Goal: Task Accomplishment & Management: Use online tool/utility

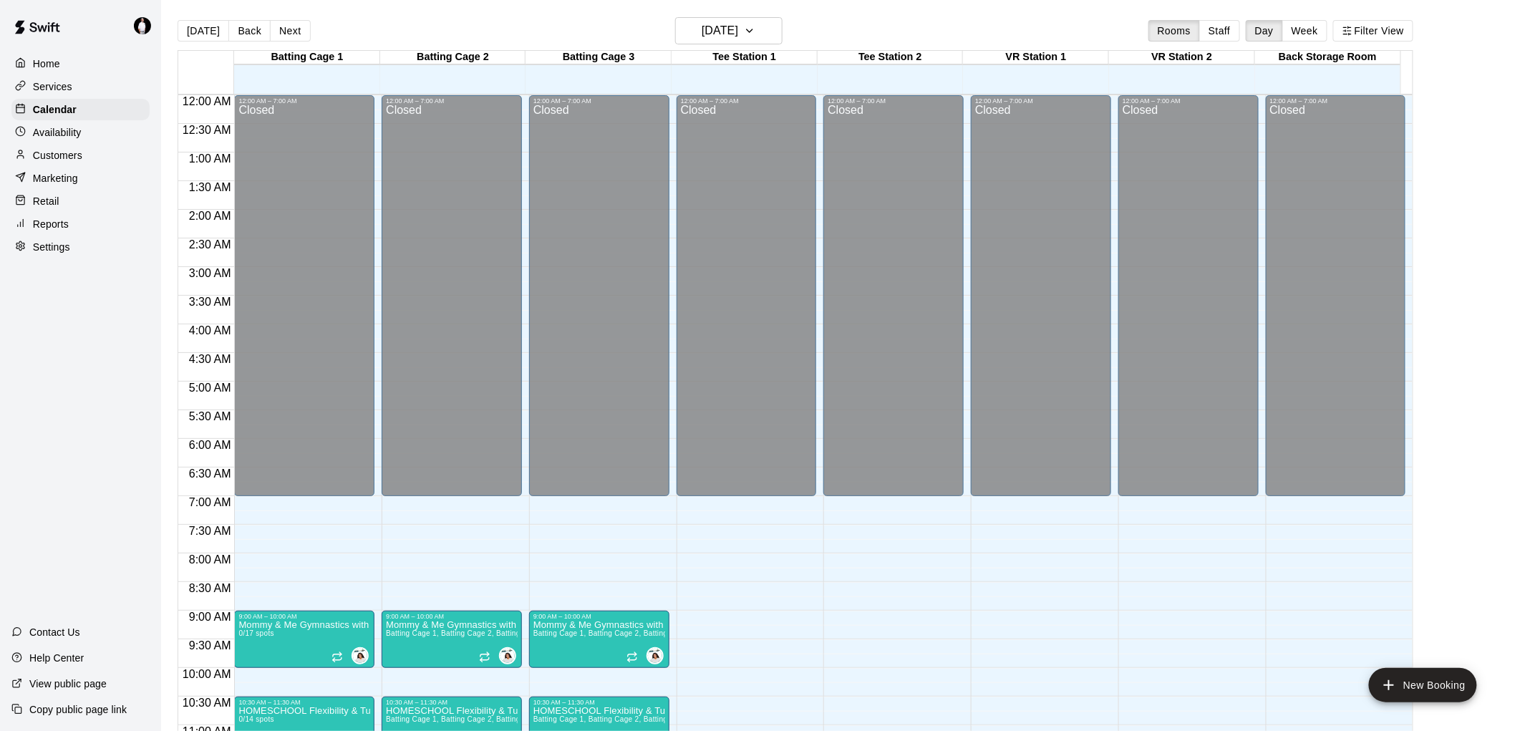
scroll to position [647, 0]
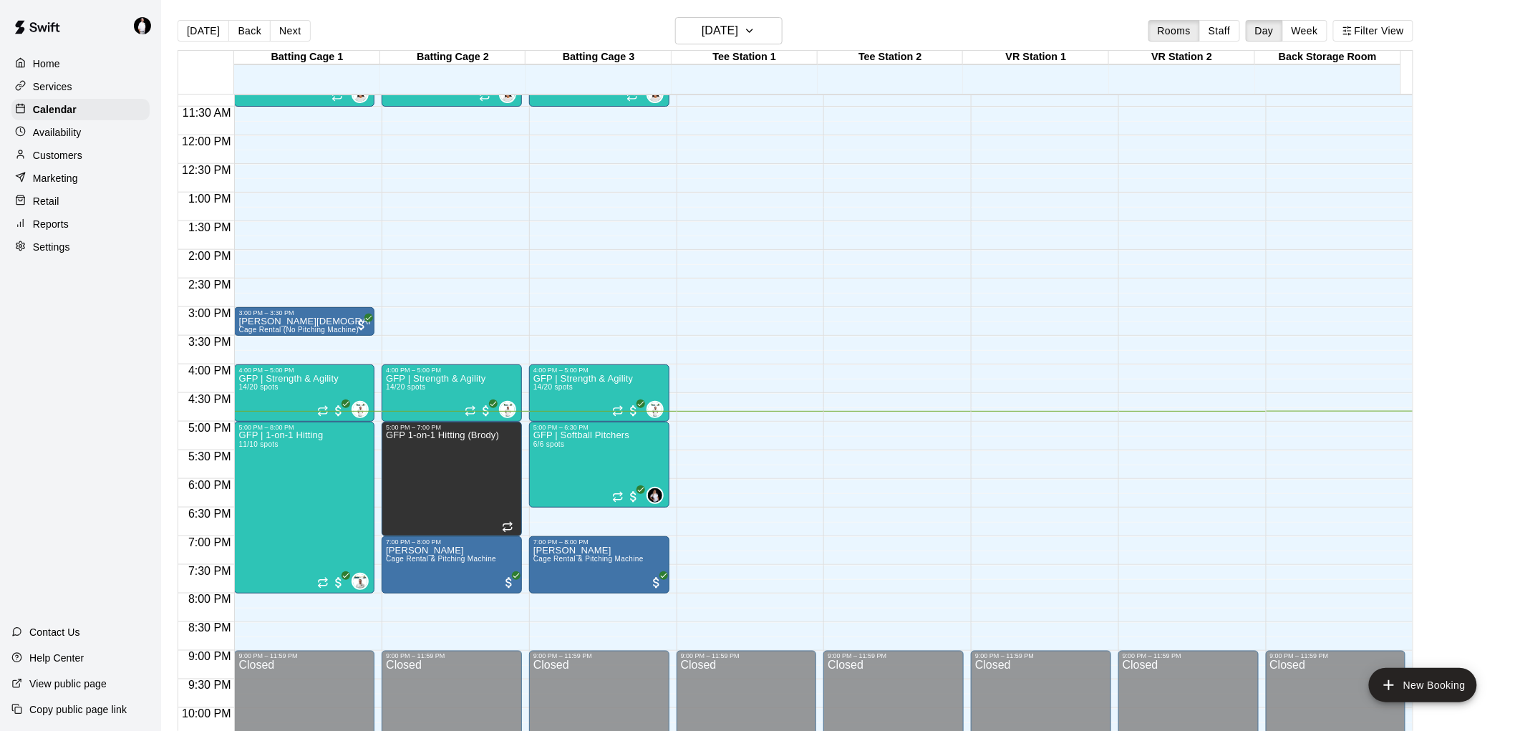
click at [59, 231] on p "Reports" at bounding box center [51, 224] width 36 height 14
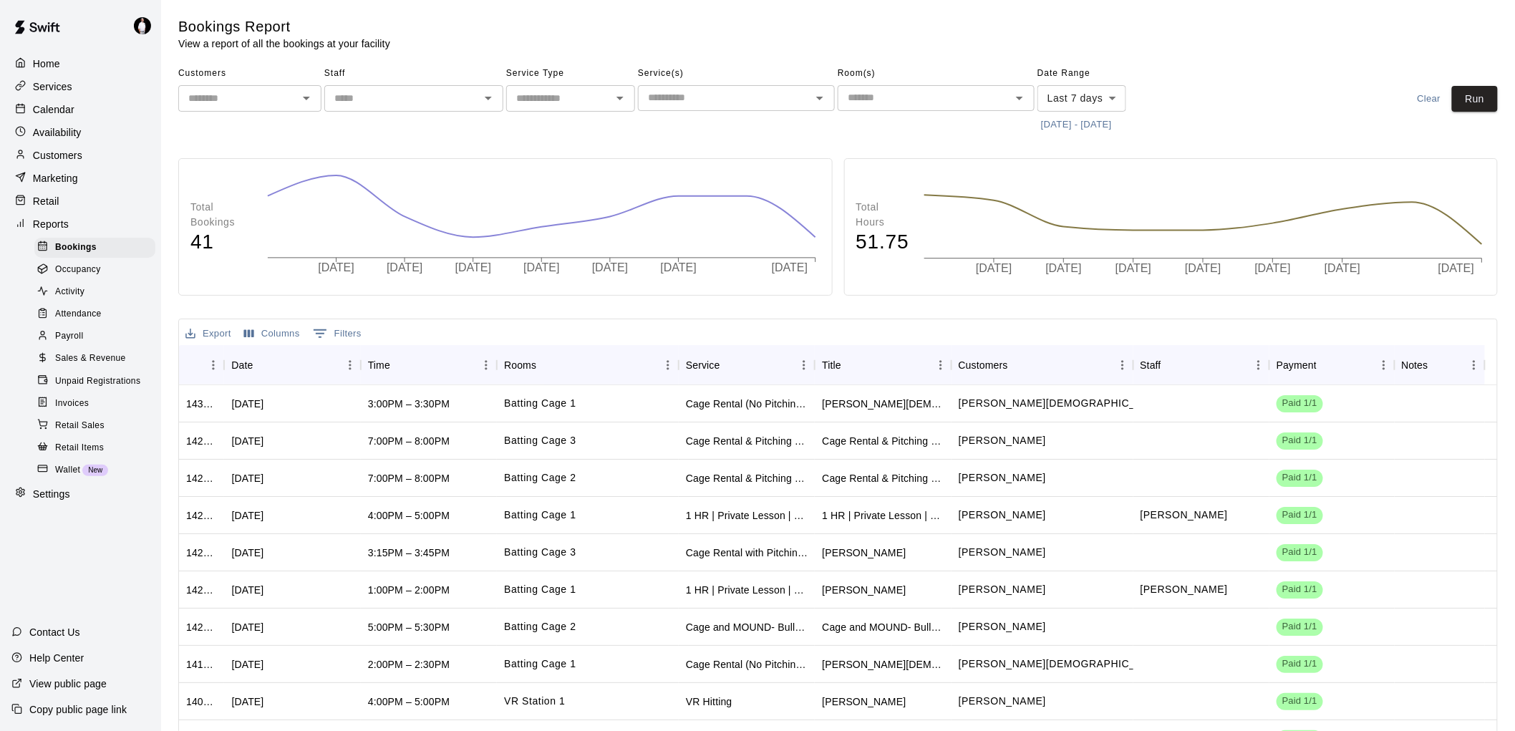
click at [75, 344] on span "Payroll" at bounding box center [69, 336] width 28 height 14
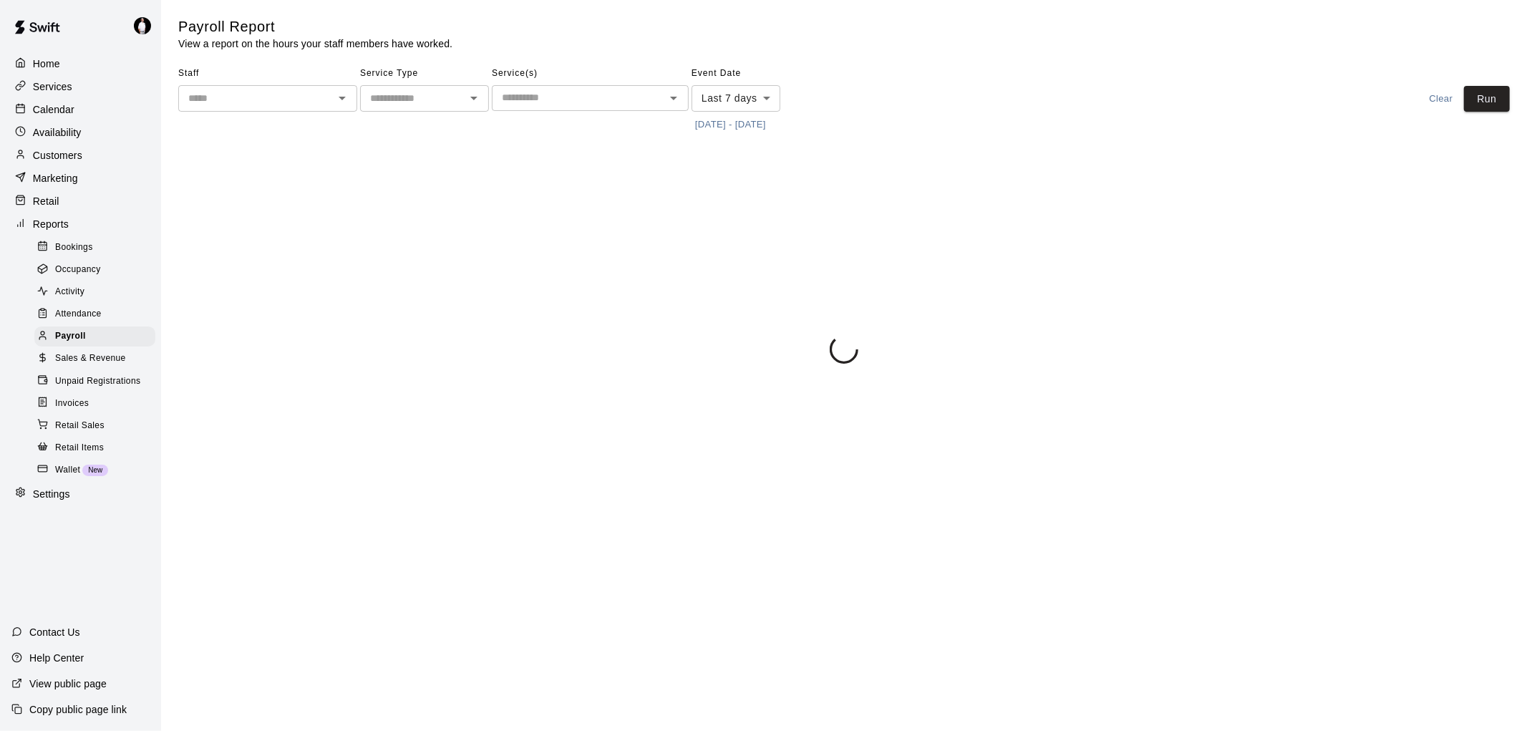
click at [344, 97] on icon "Open" at bounding box center [342, 99] width 7 height 4
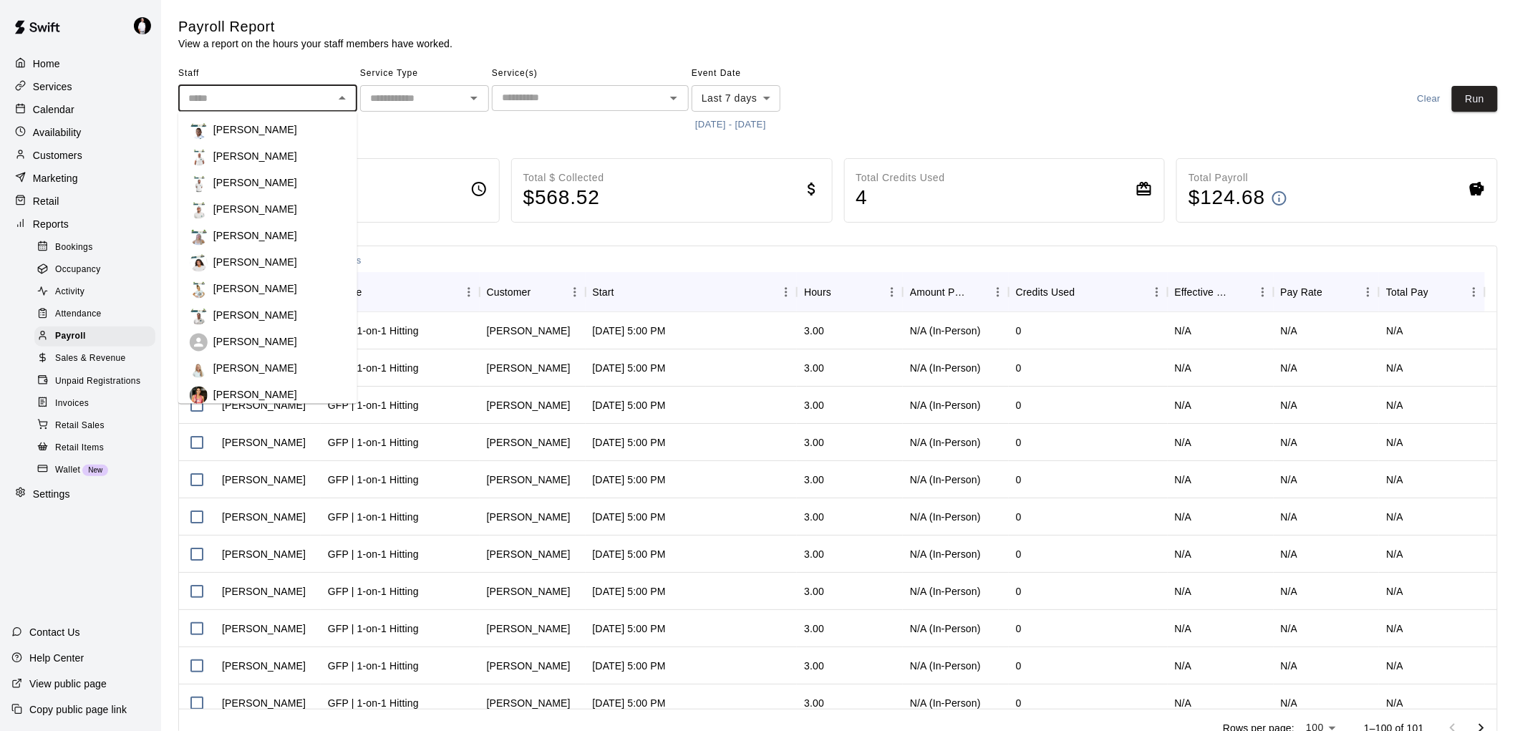
click at [289, 180] on div "[PERSON_NAME]" at bounding box center [279, 183] width 132 height 14
type input "**********"
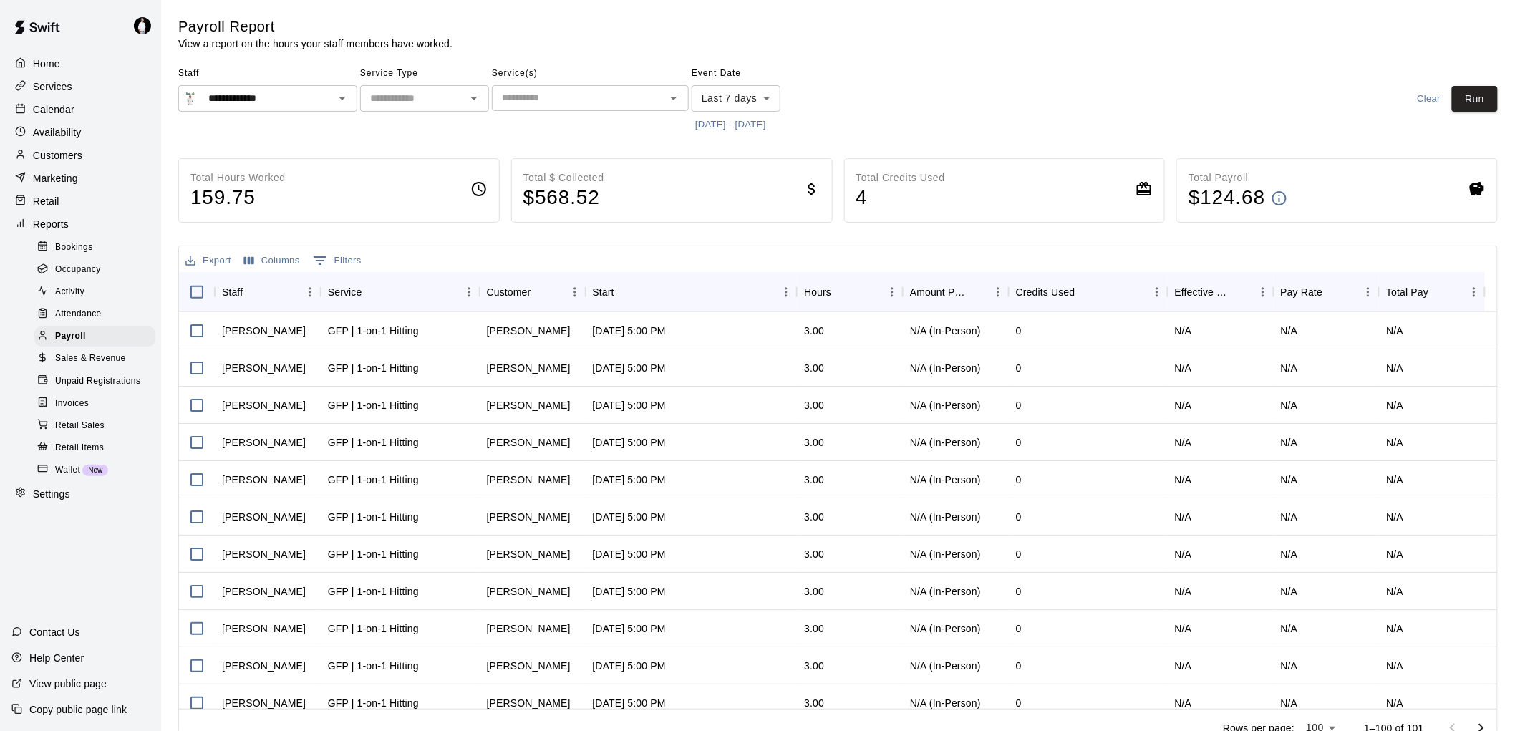
click at [739, 127] on button "[DATE] - [DATE]" at bounding box center [731, 125] width 78 height 22
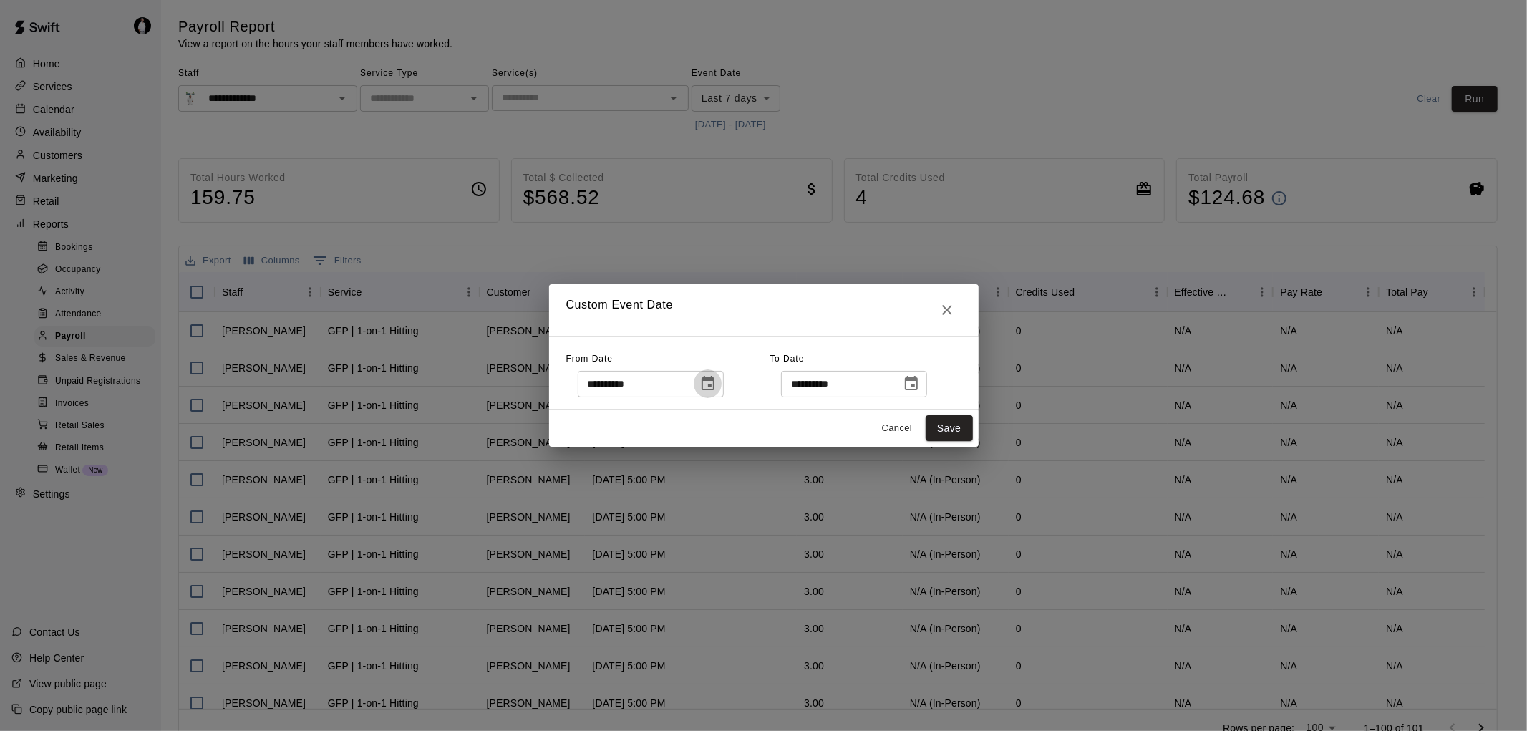
click at [715, 385] on icon "Choose date, selected date is Sep 9, 2025" at bounding box center [708, 383] width 13 height 14
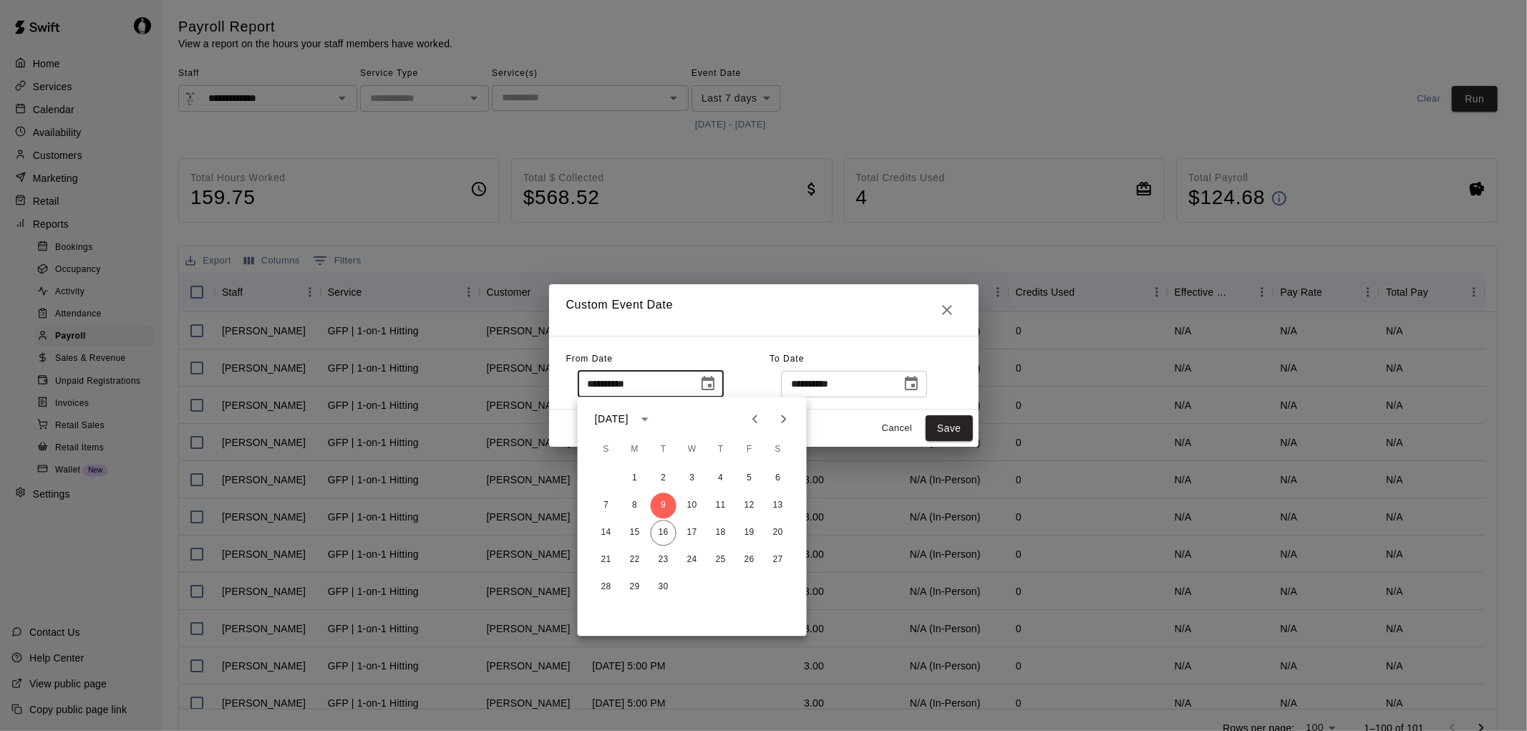
click at [753, 418] on icon "Previous month" at bounding box center [755, 418] width 17 height 17
click at [604, 612] on button "31" at bounding box center [607, 615] width 26 height 26
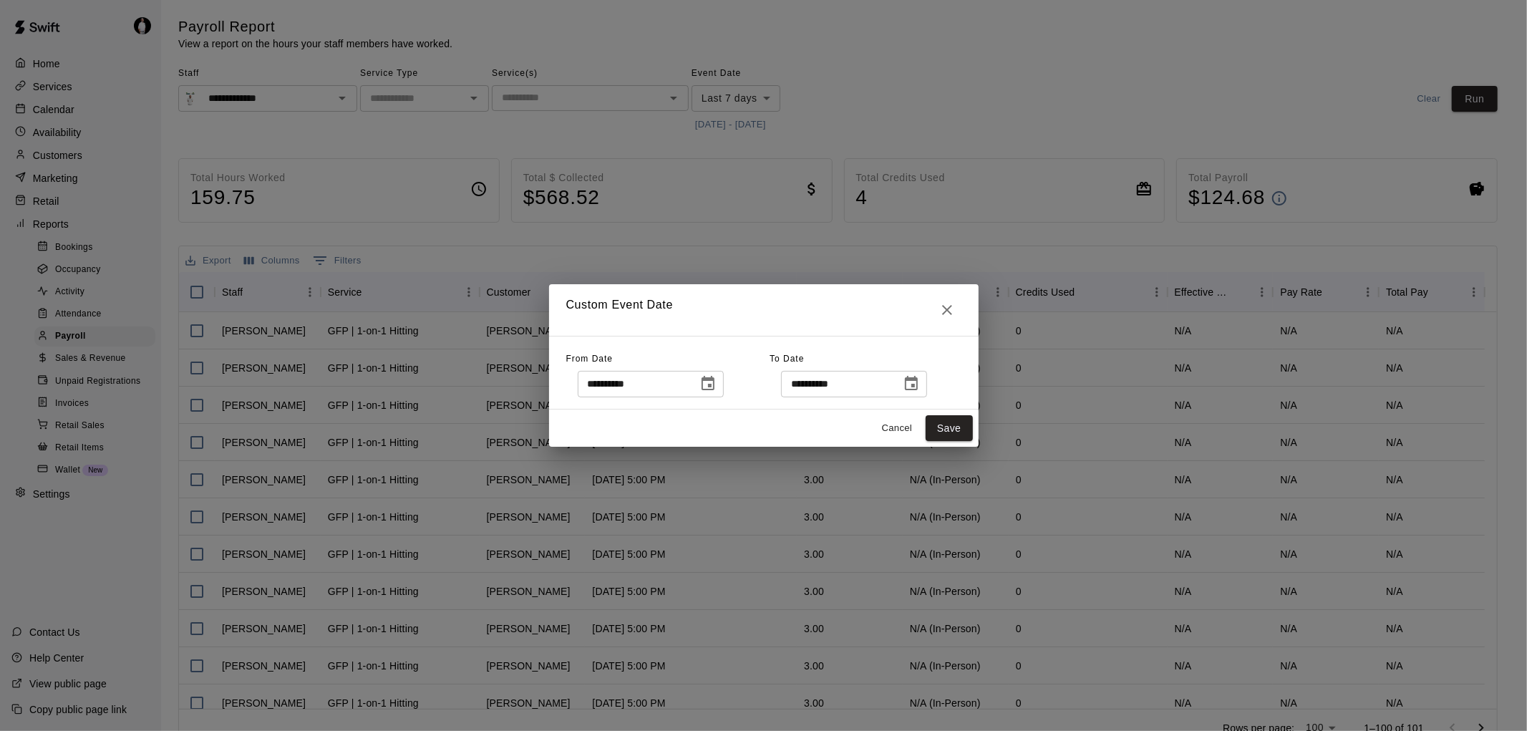
type input "**********"
click at [918, 380] on icon "Choose date, selected date is Sep 16, 2025" at bounding box center [911, 383] width 13 height 14
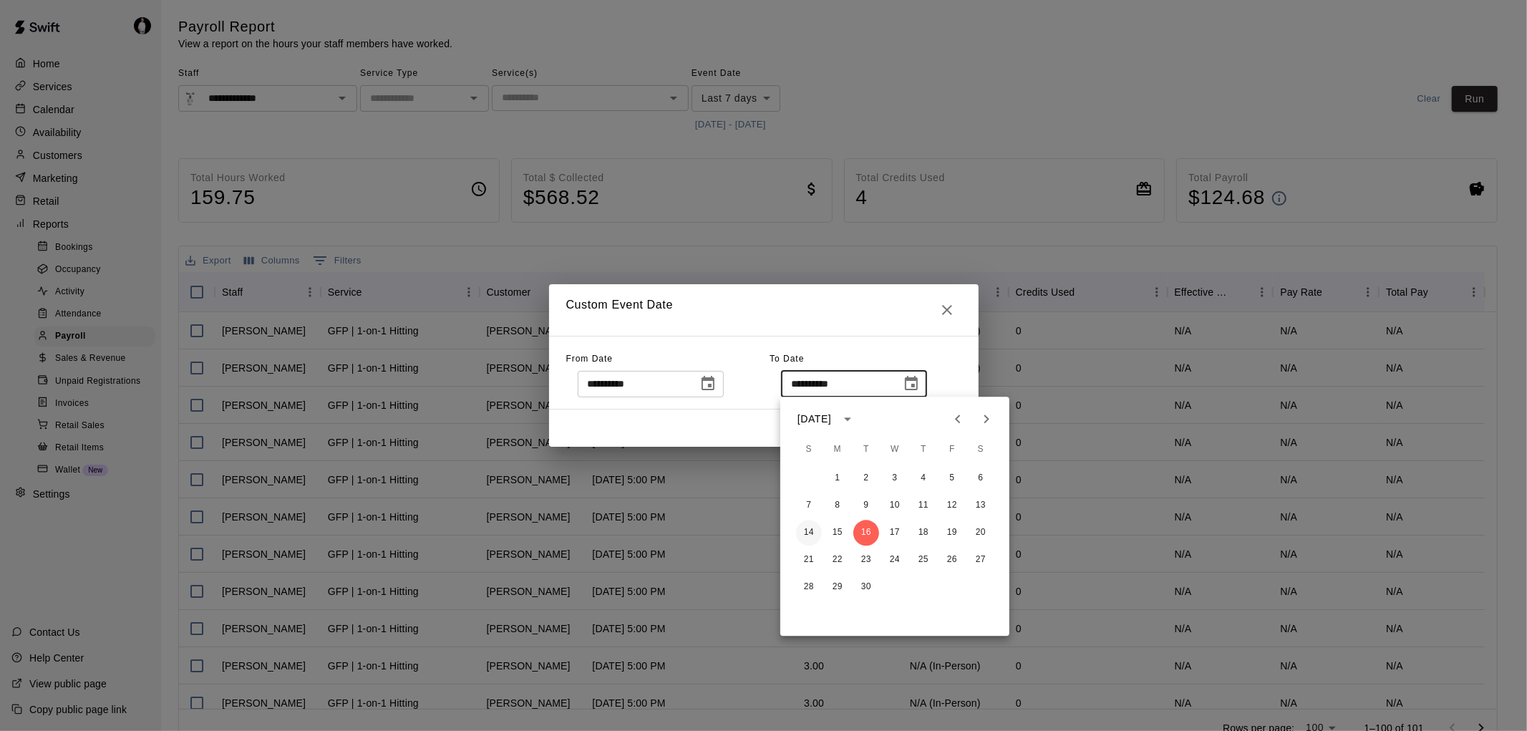
click at [814, 526] on button "14" at bounding box center [809, 533] width 26 height 26
type input "**********"
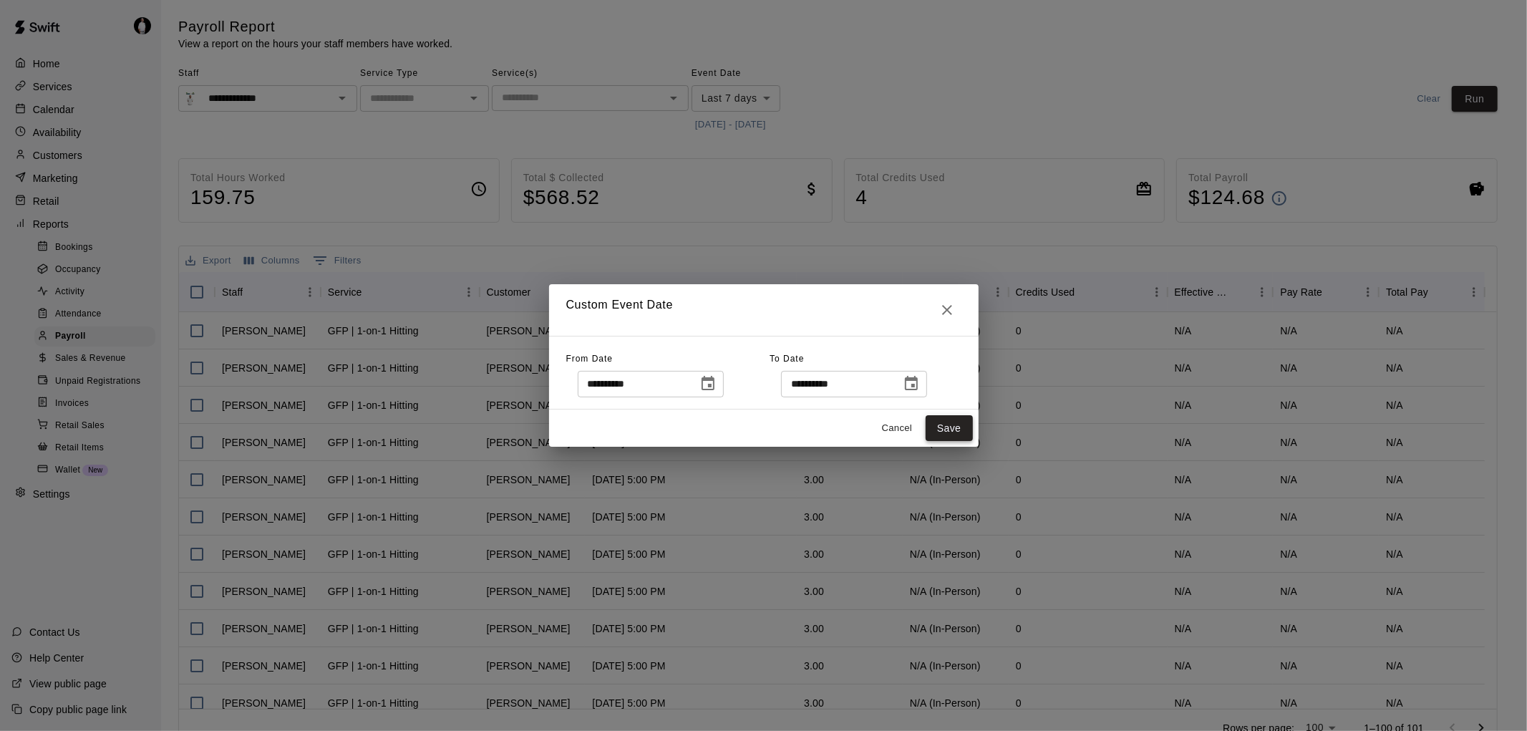
click at [944, 424] on button "Save" at bounding box center [949, 428] width 47 height 26
type input "******"
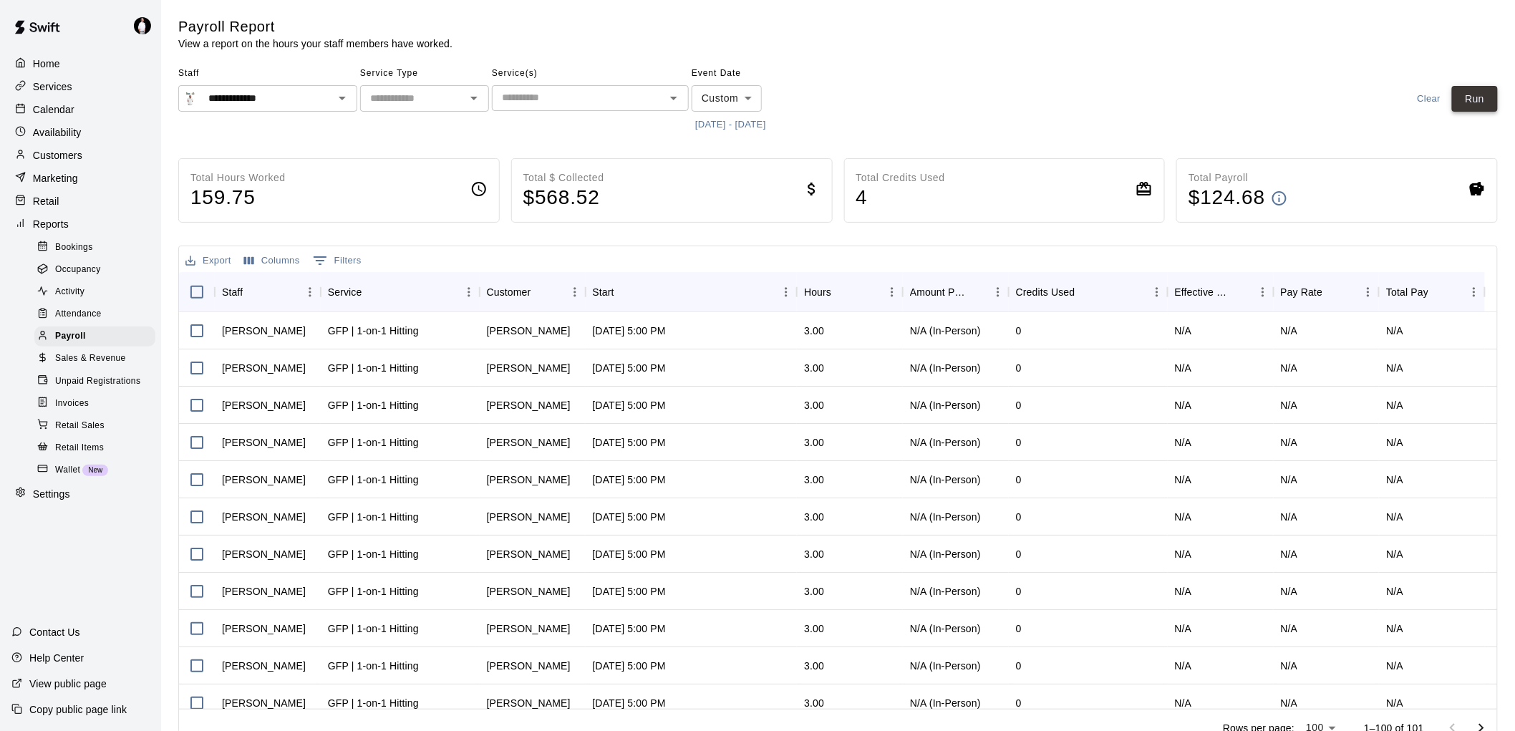
click at [1469, 95] on button "Run" at bounding box center [1475, 99] width 46 height 26
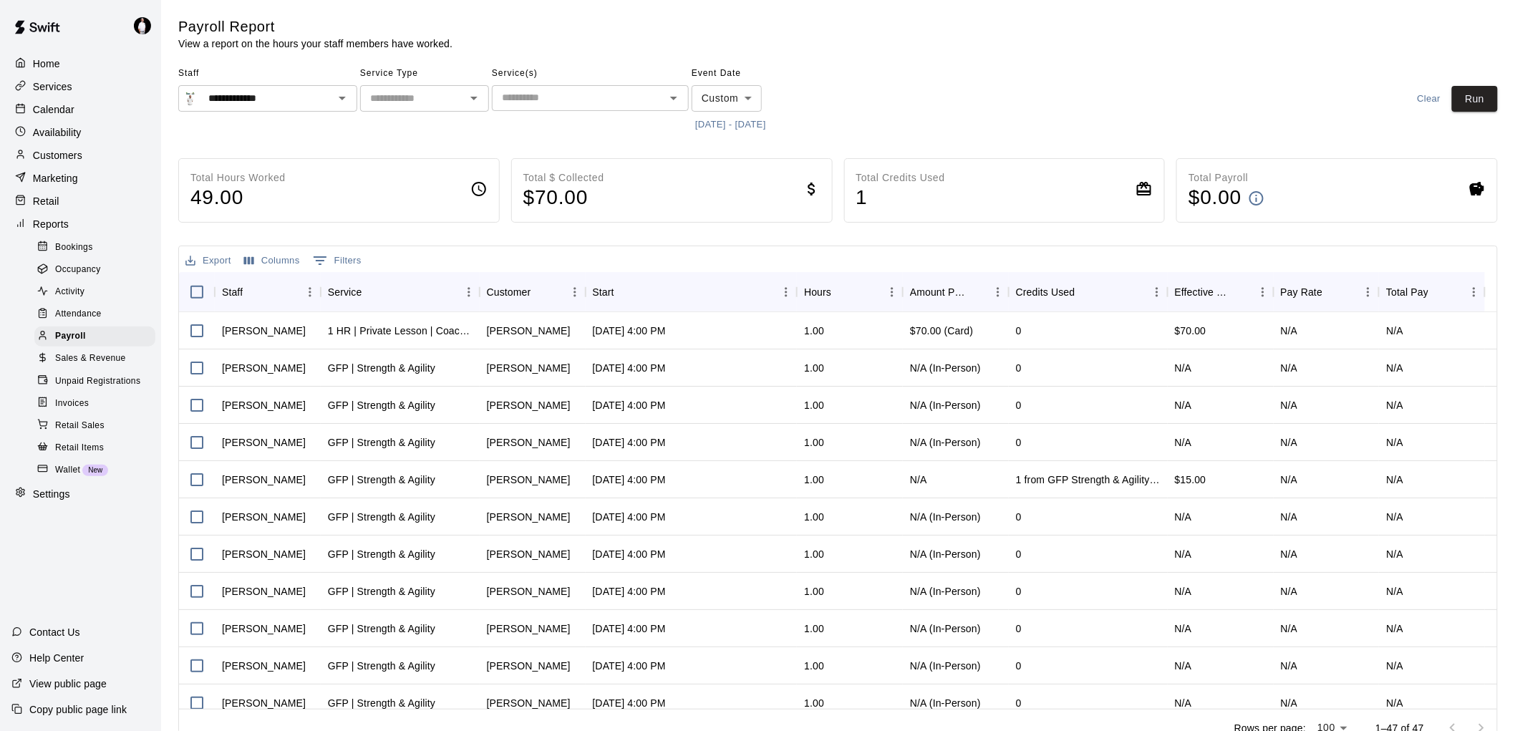
click at [919, 188] on h4 "1" at bounding box center [900, 197] width 89 height 25
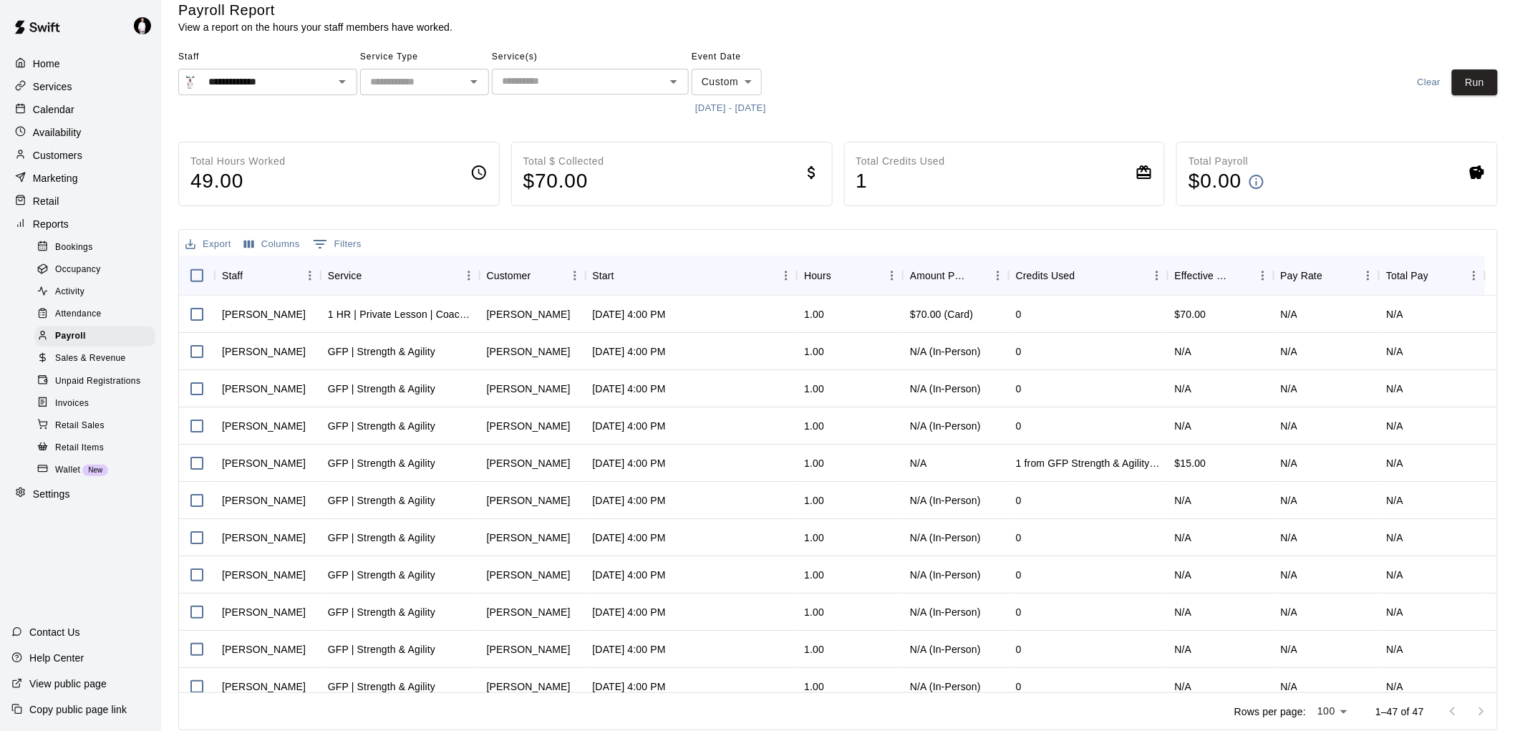
scroll to position [21, 0]
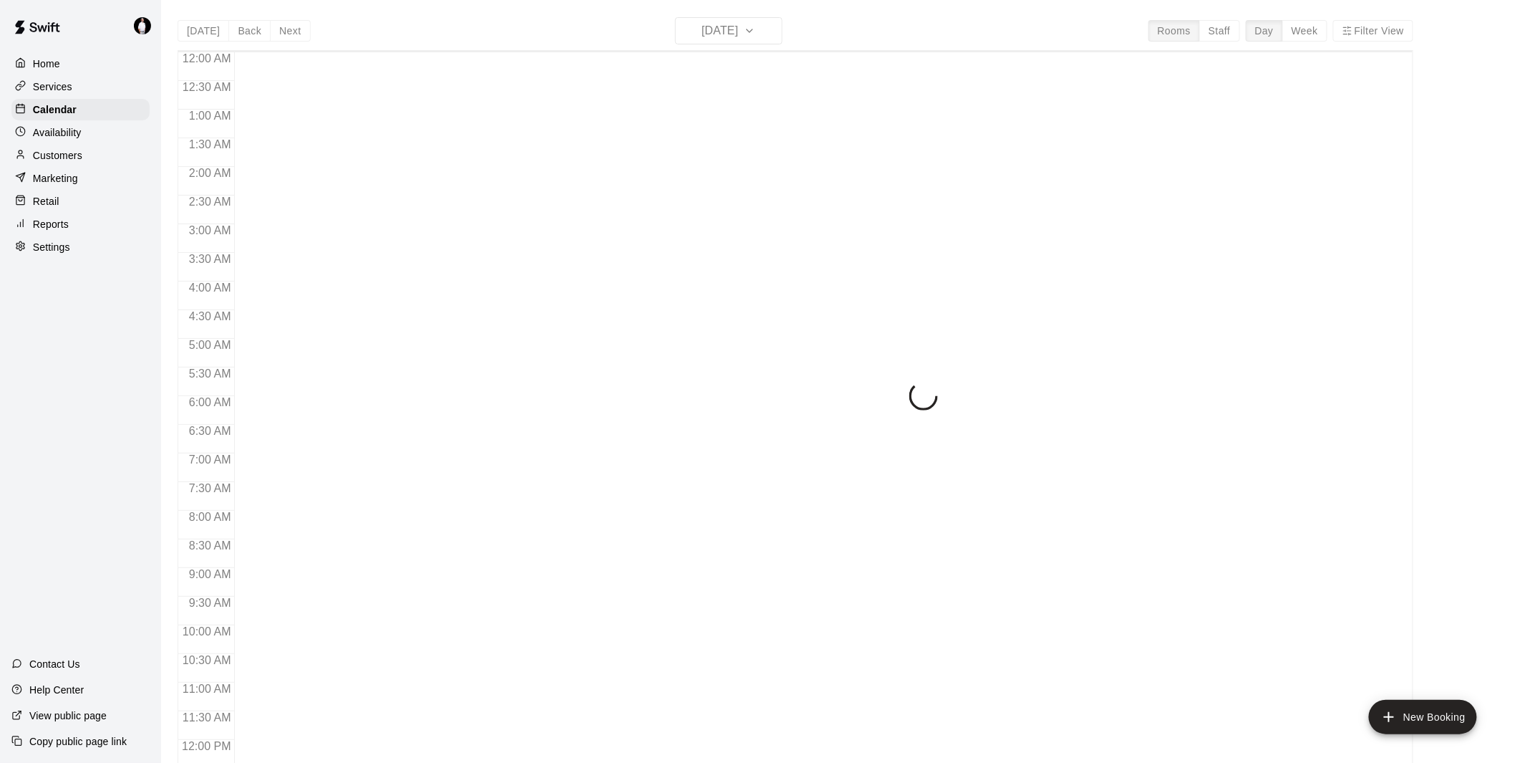
scroll to position [647, 0]
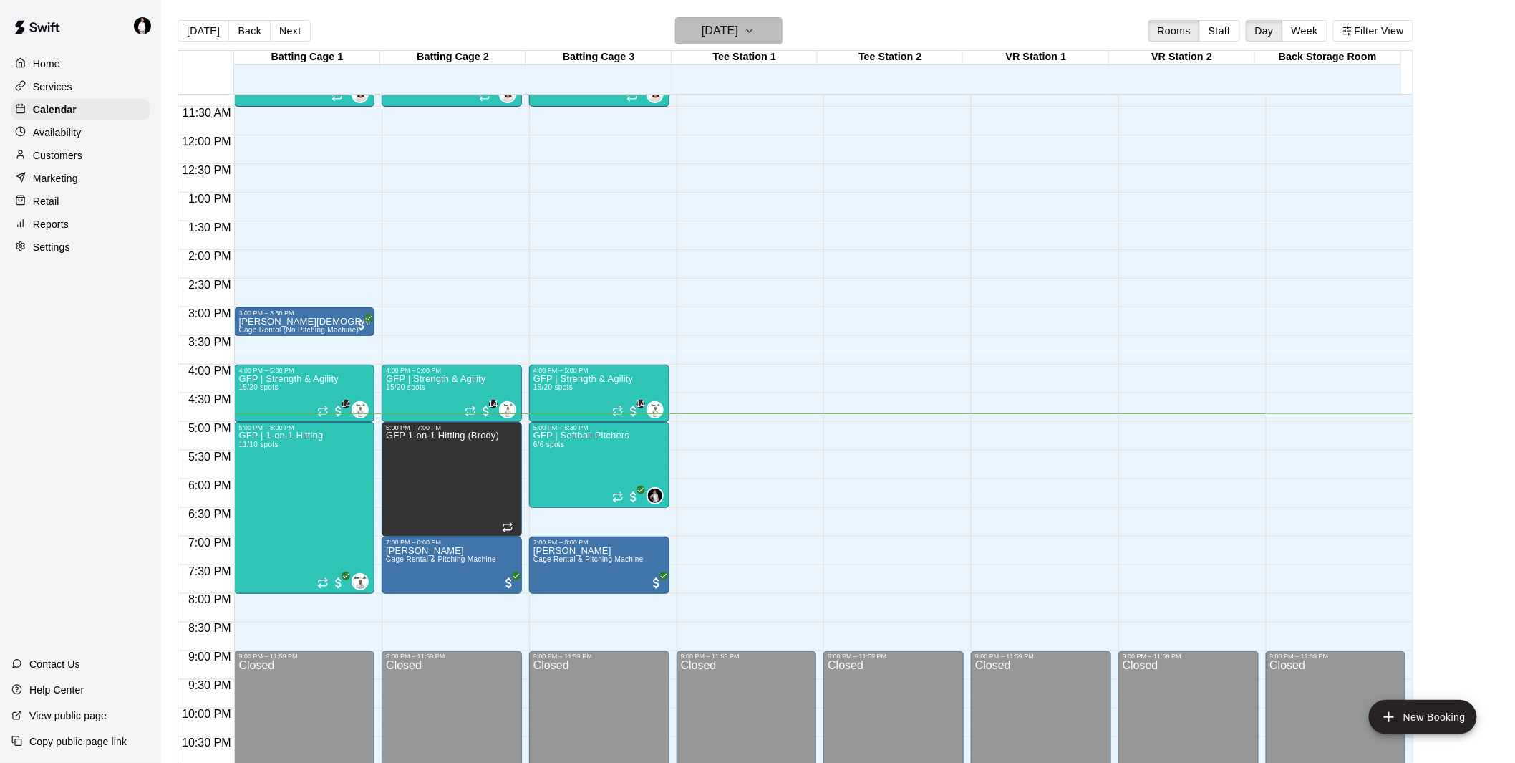
click at [756, 27] on icon "button" at bounding box center [749, 30] width 11 height 17
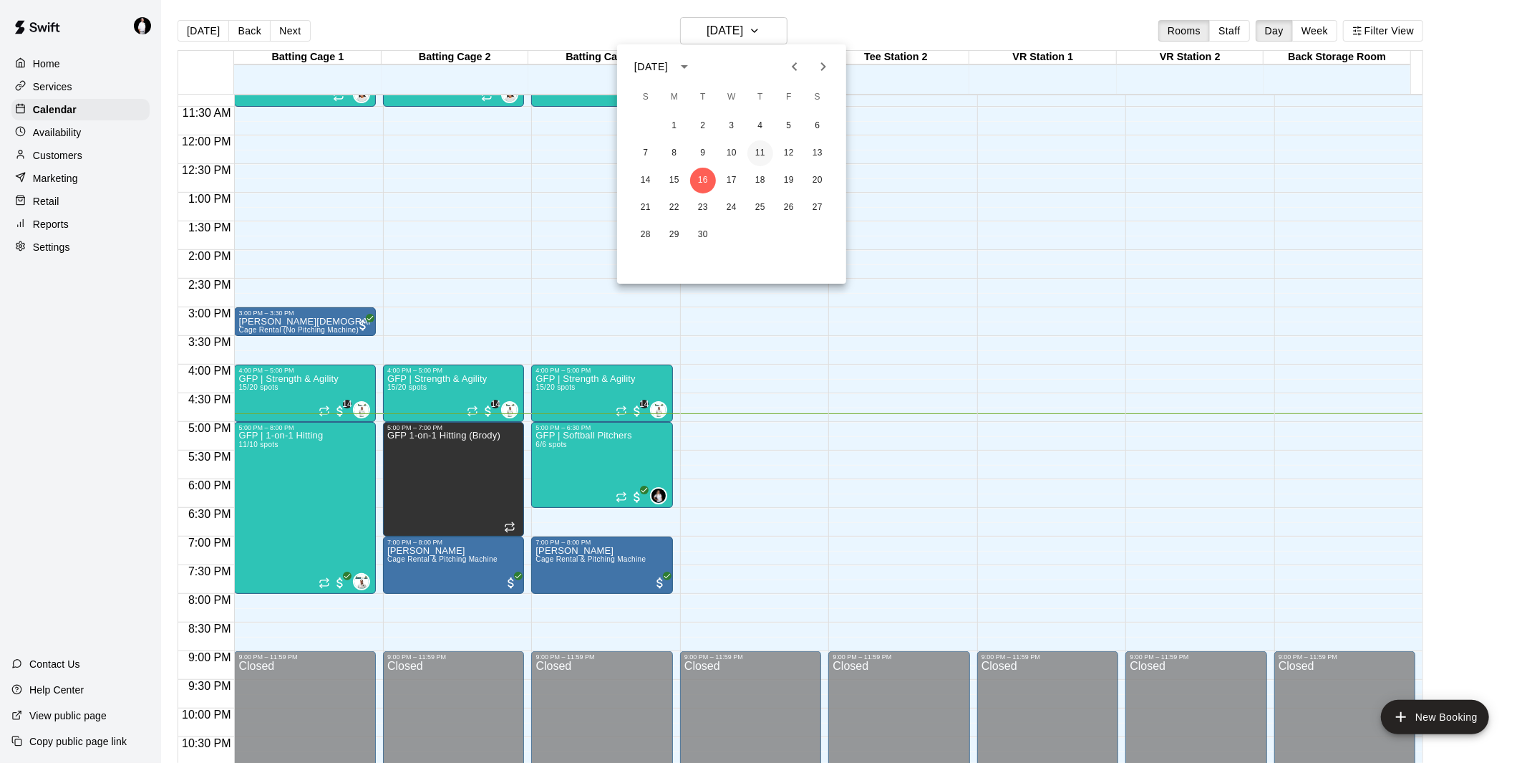
click at [761, 146] on button "11" at bounding box center [761, 153] width 26 height 26
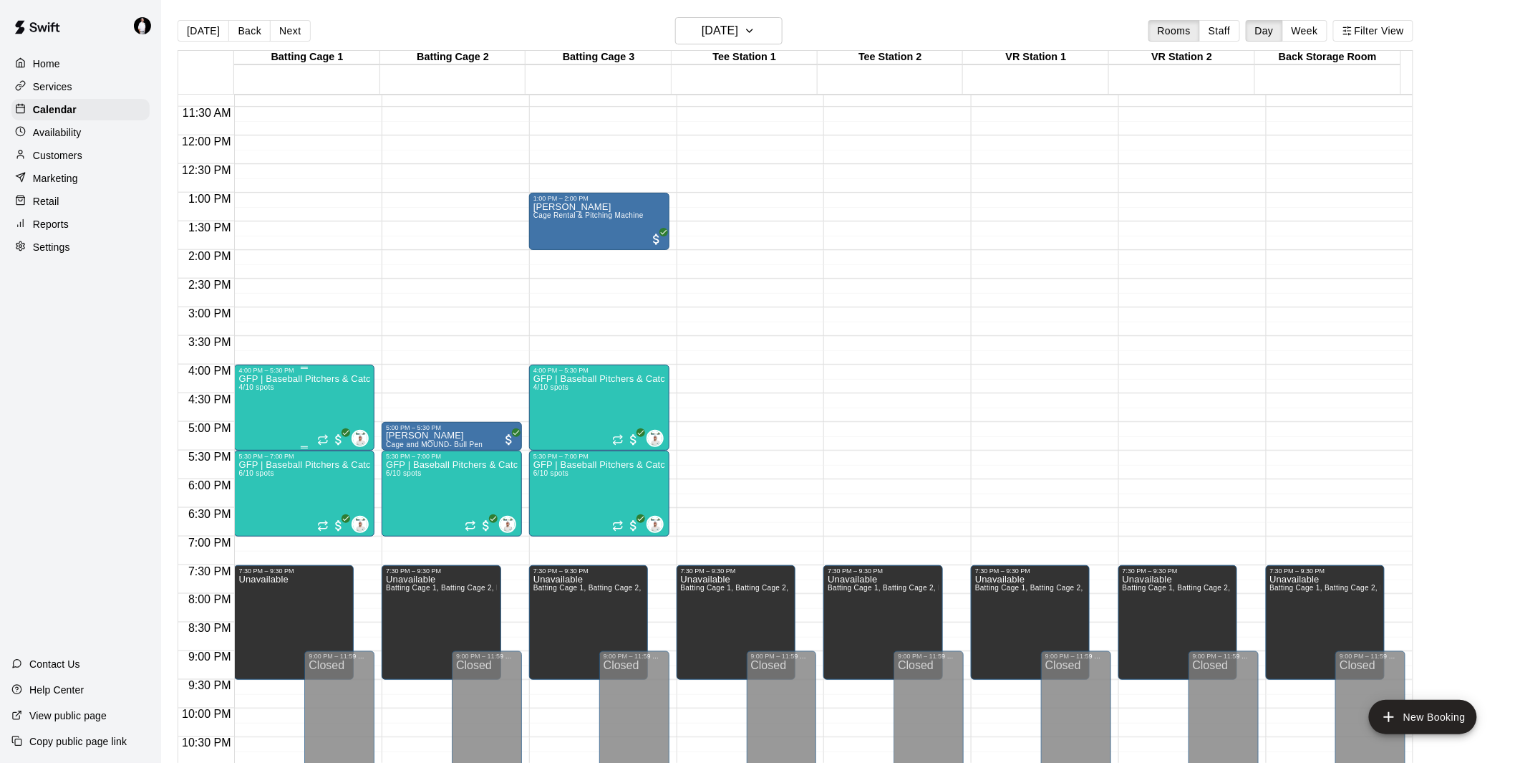
drag, startPoint x: 306, startPoint y: 403, endPoint x: 284, endPoint y: 411, distance: 23.6
click at [284, 411] on div "GFP | Baseball Pitchers & Catchers (9U) 4/10 spots" at bounding box center [304, 755] width 132 height 763
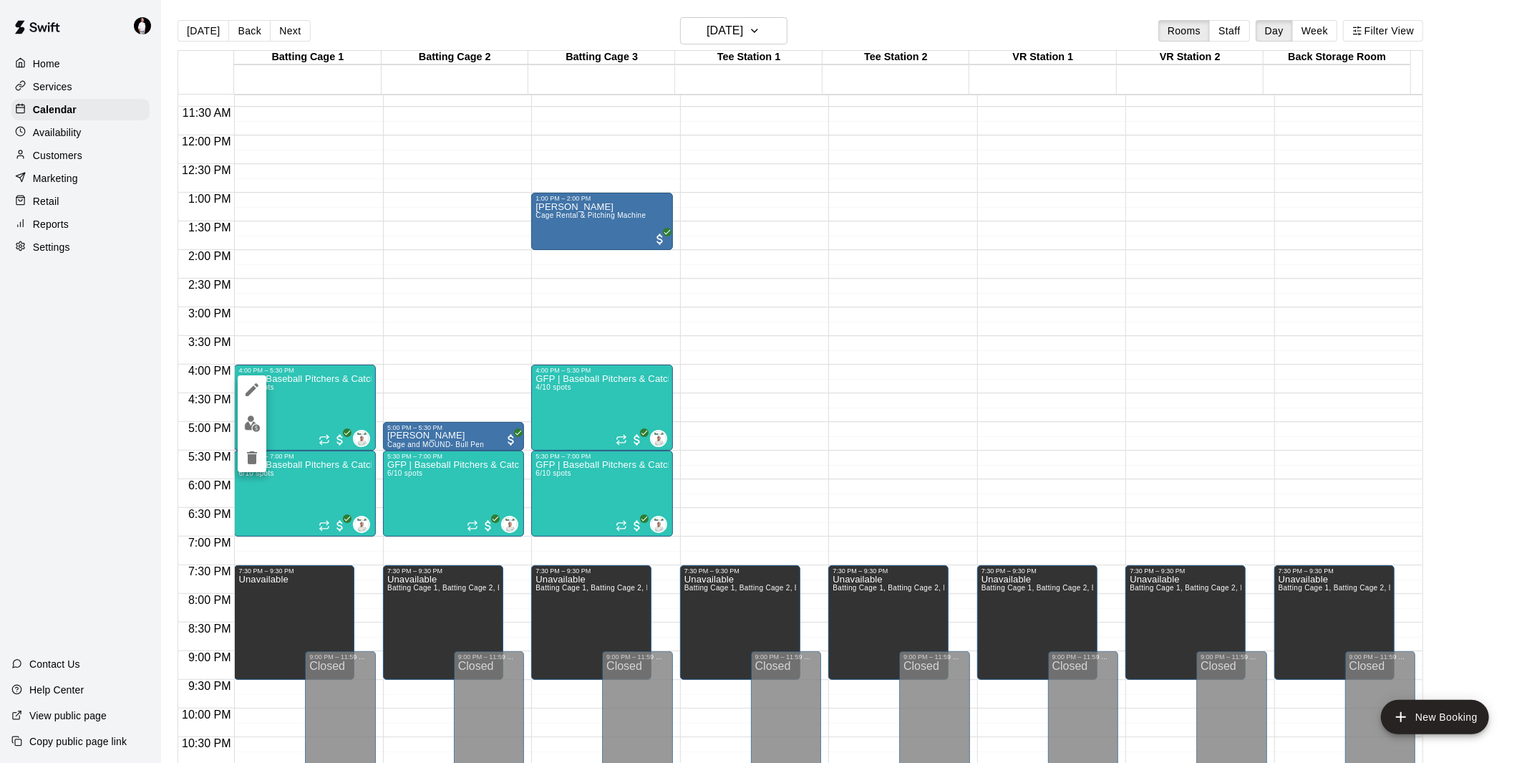
click at [782, 26] on div at bounding box center [763, 381] width 1527 height 763
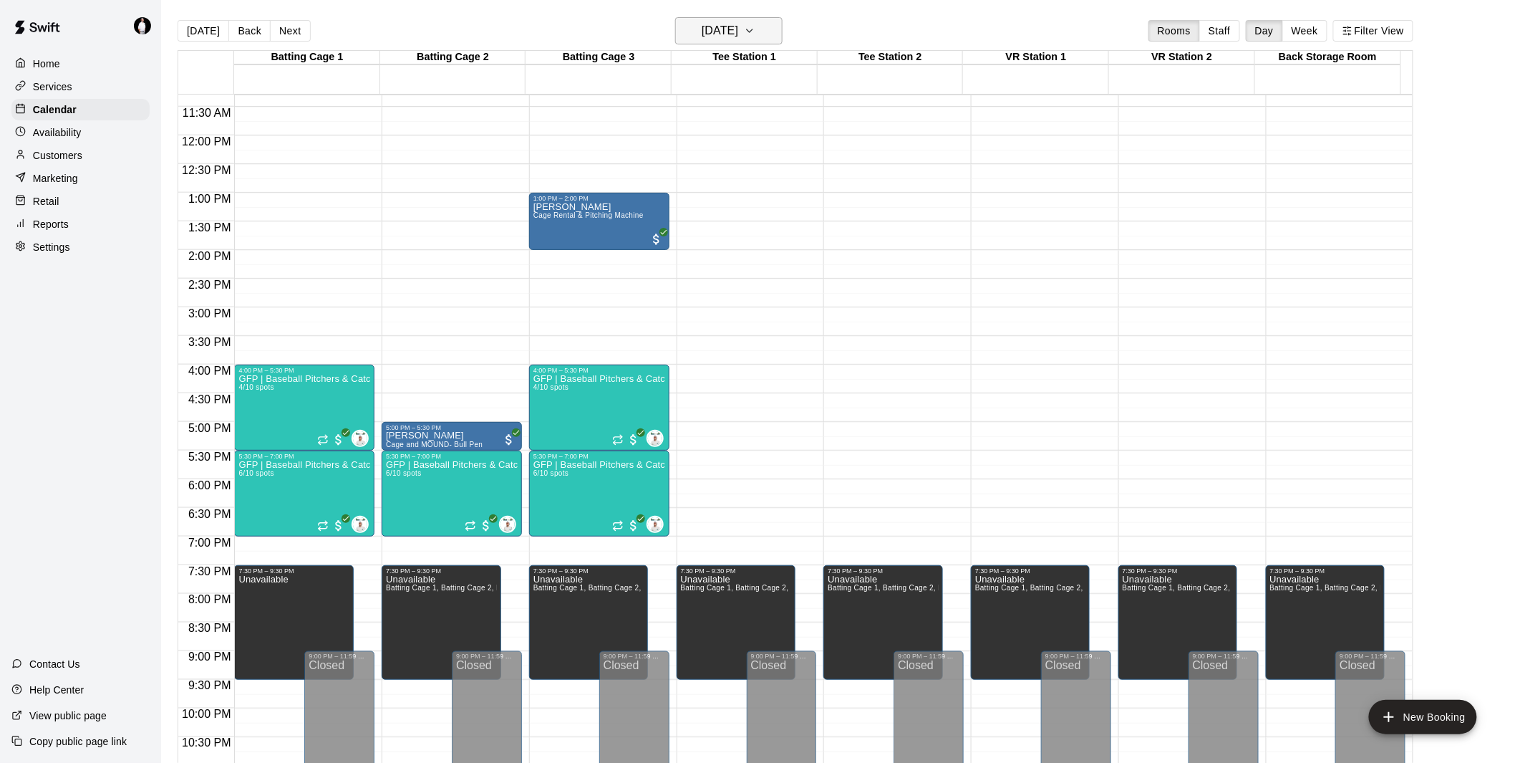
click at [753, 32] on icon "button" at bounding box center [750, 30] width 6 height 3
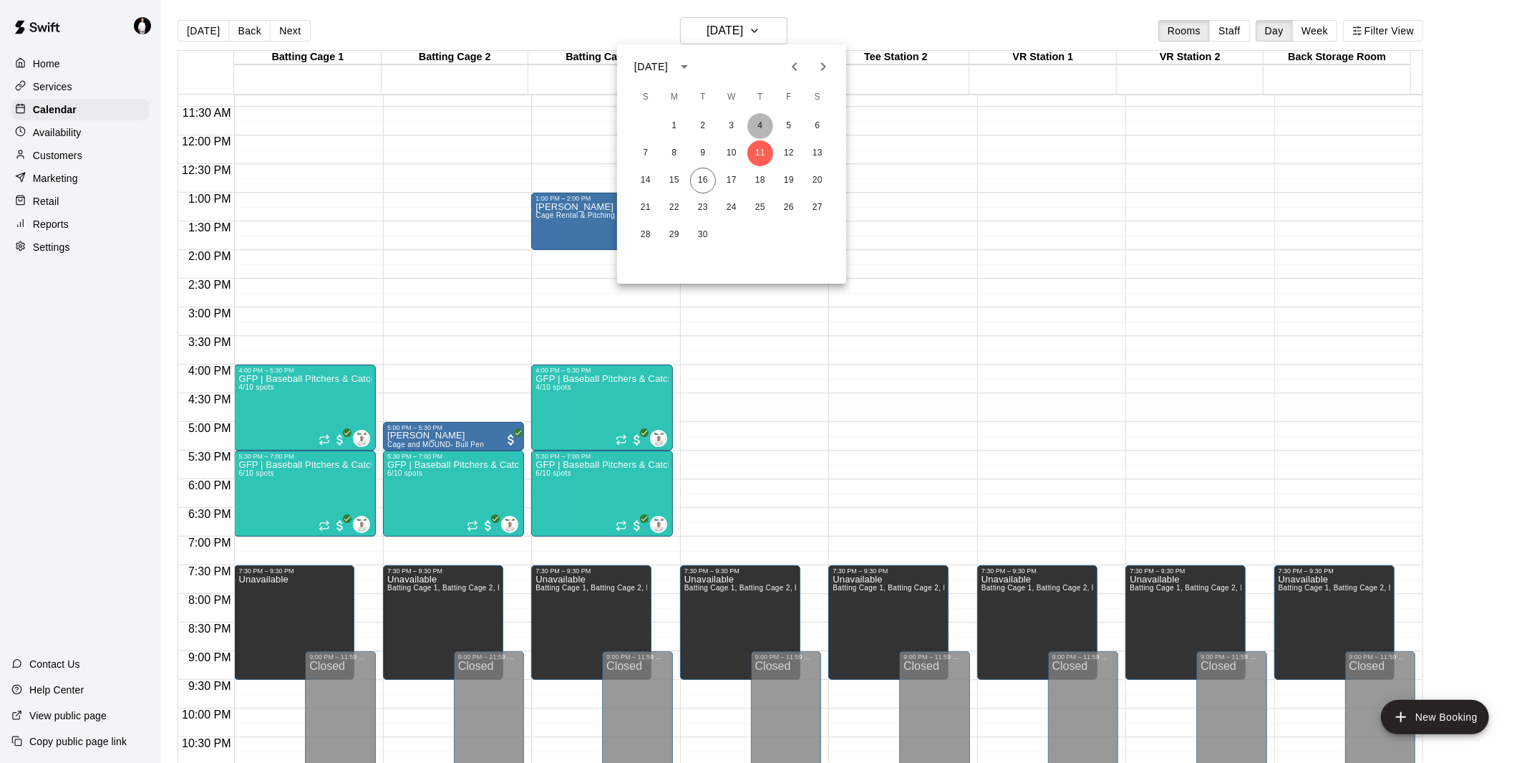
click at [760, 124] on button "4" at bounding box center [761, 126] width 26 height 26
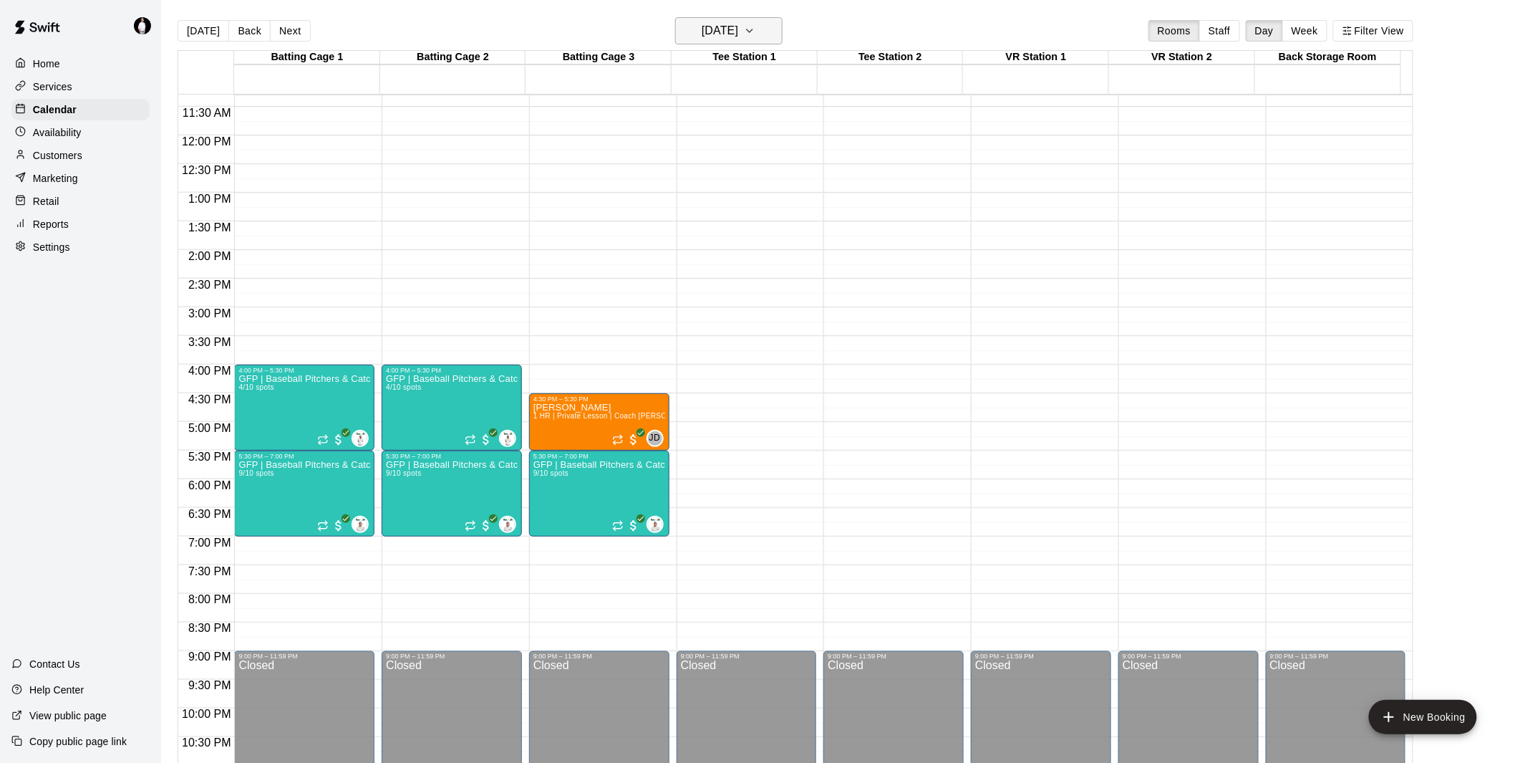
click at [783, 29] on button "Thursday Sep 04" at bounding box center [728, 30] width 107 height 27
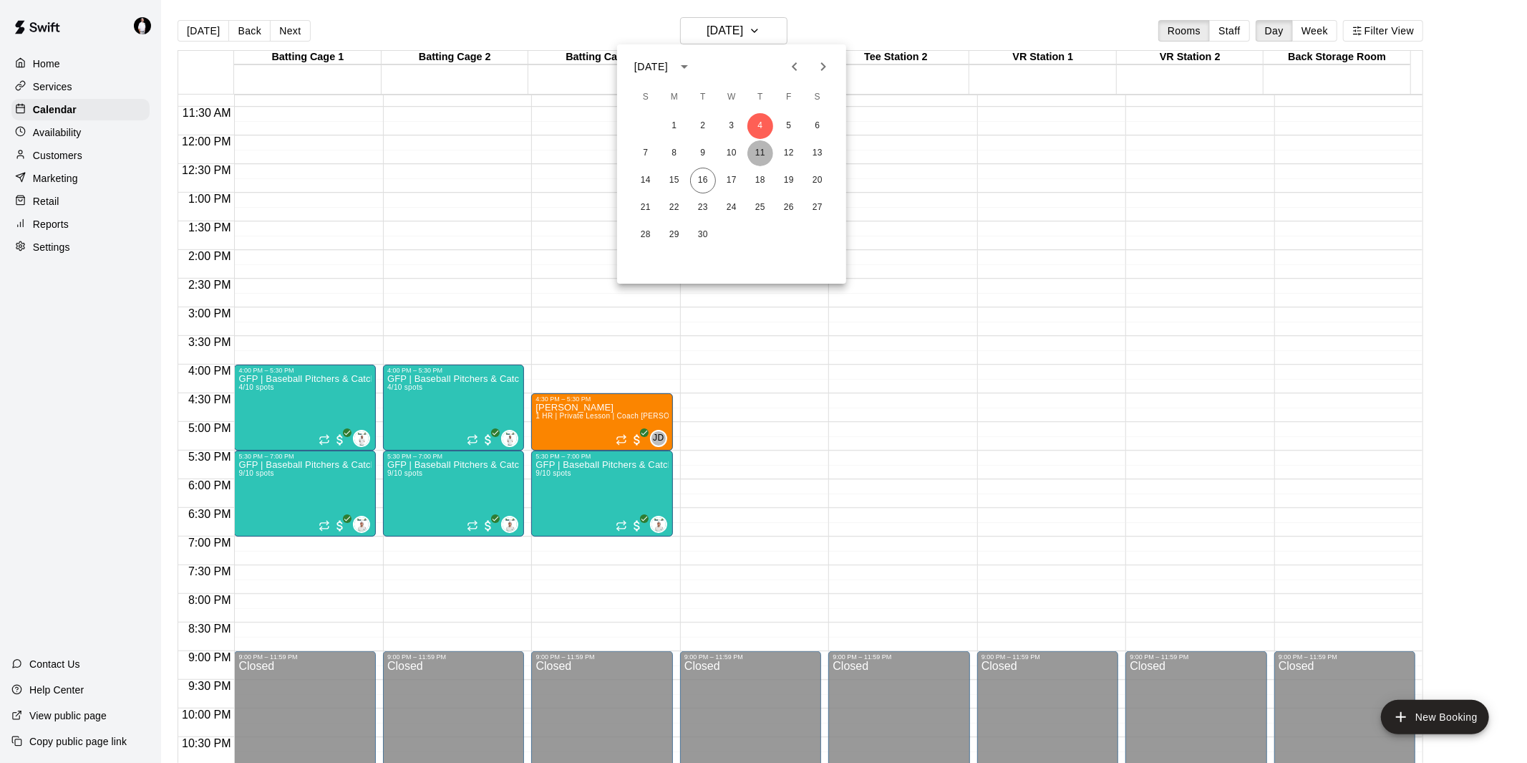
click at [763, 148] on button "11" at bounding box center [761, 153] width 26 height 26
